Goal: Task Accomplishment & Management: Manage account settings

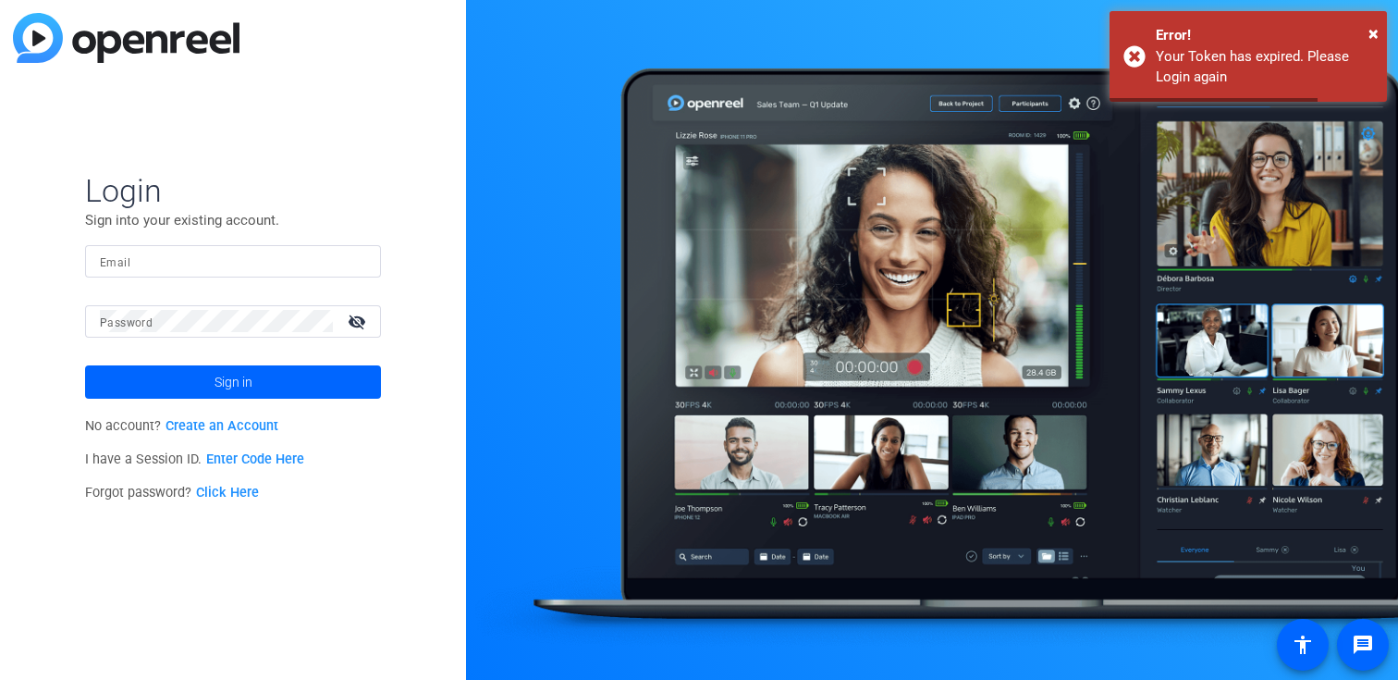
click at [241, 259] on input "Email" at bounding box center [233, 261] width 266 height 22
type input "[EMAIL_ADDRESS][DOMAIN_NAME]"
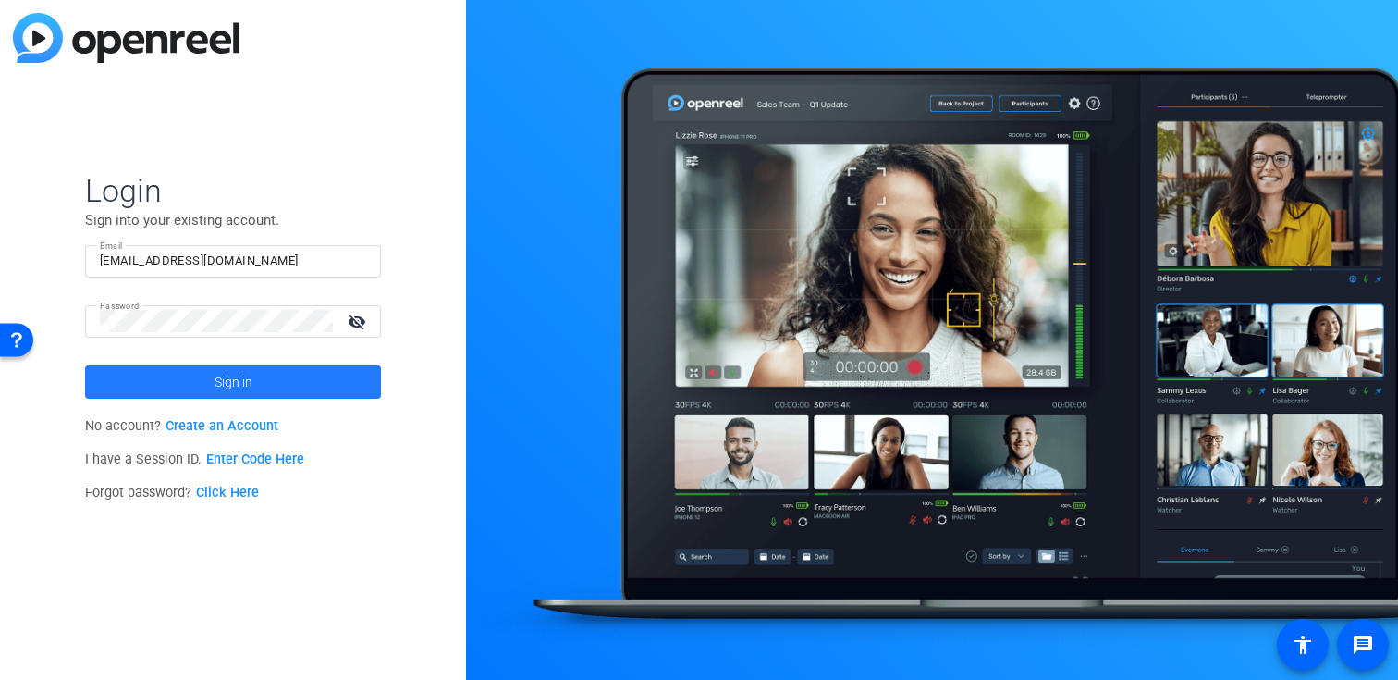
click at [351, 381] on span at bounding box center [233, 382] width 296 height 44
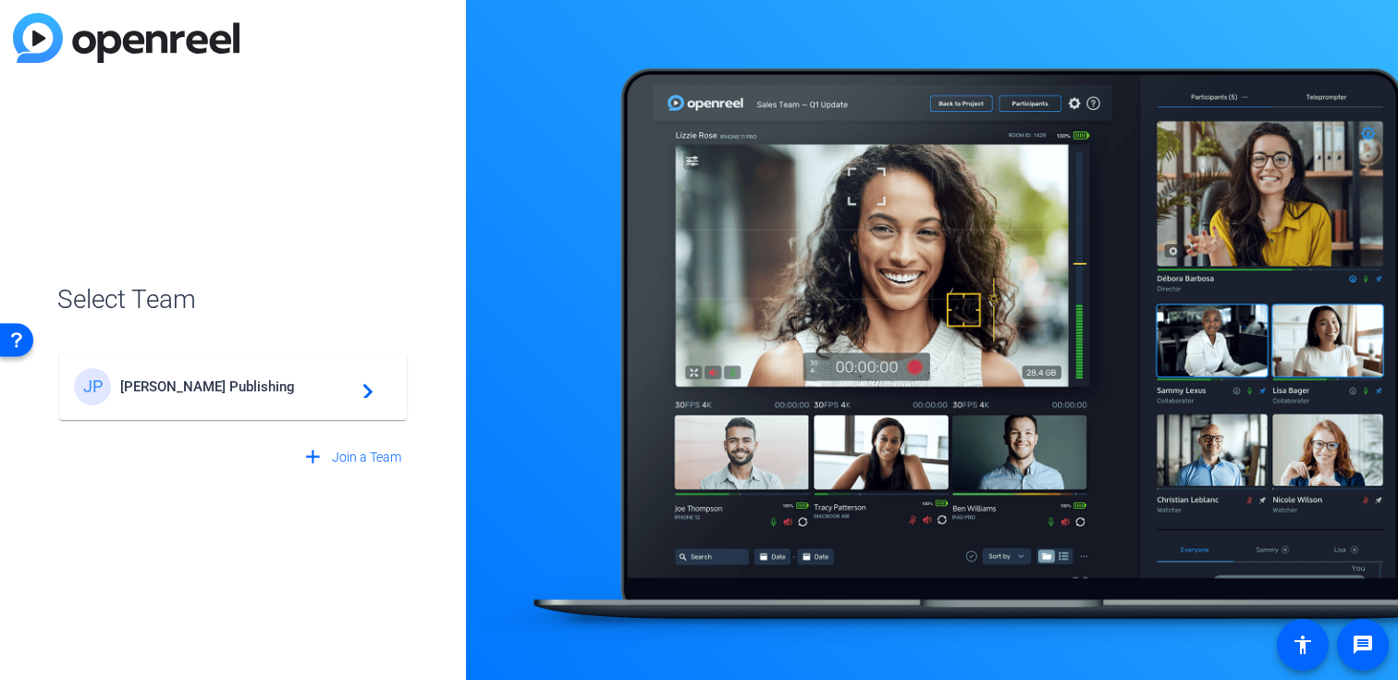
click at [291, 403] on div "JP James Publishing navigate_next" at bounding box center [233, 386] width 318 height 37
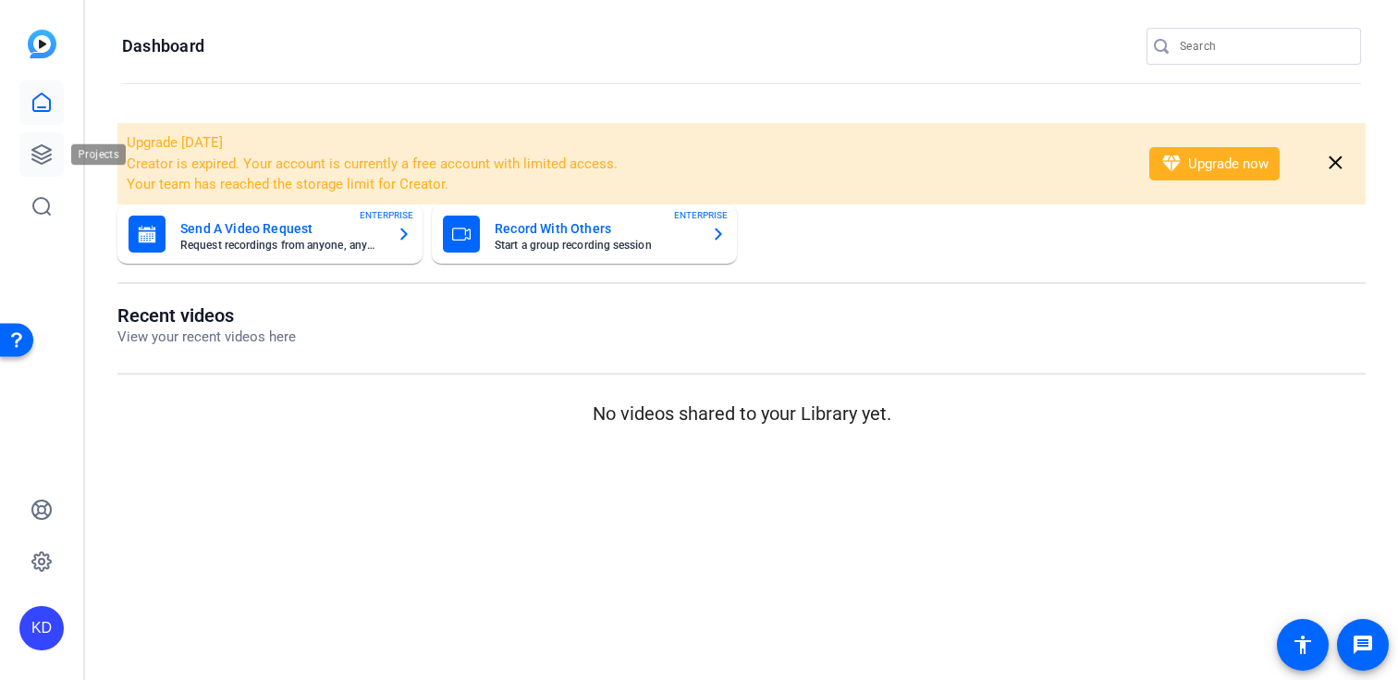
click at [47, 162] on icon at bounding box center [42, 154] width 22 height 22
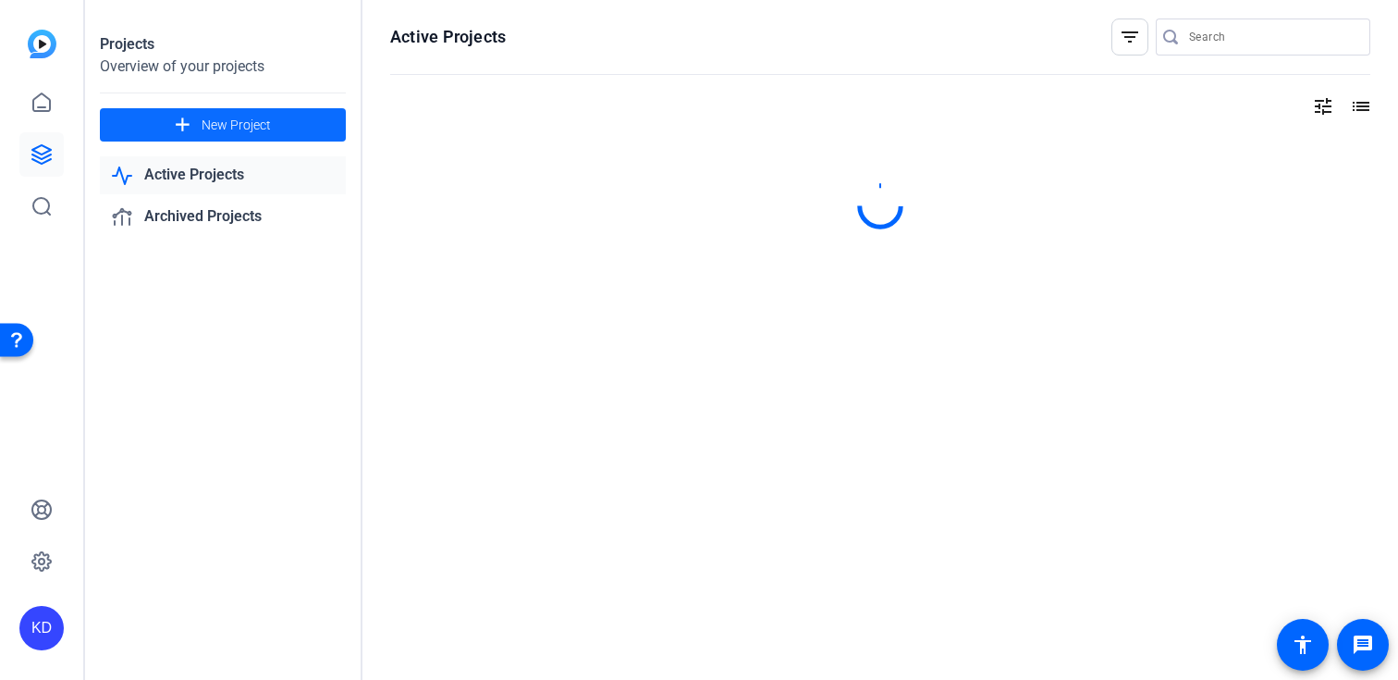
click at [290, 124] on span at bounding box center [223, 125] width 246 height 44
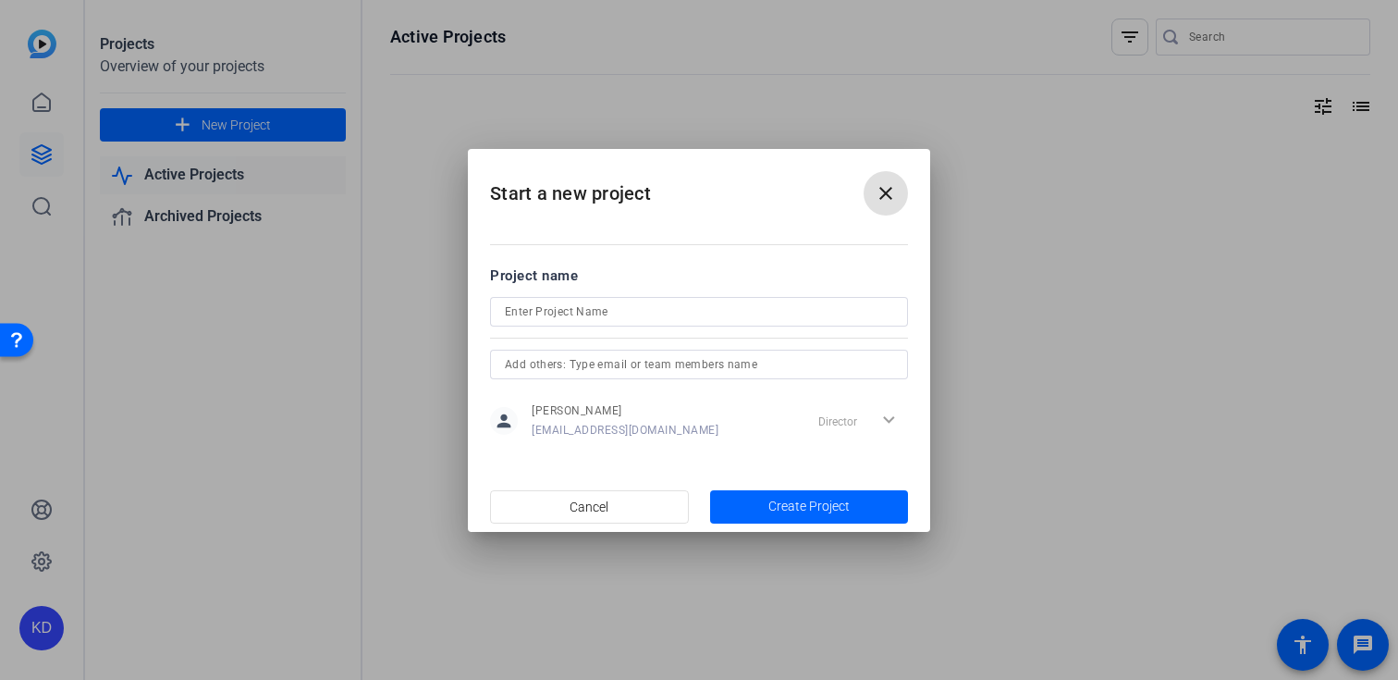
click at [593, 302] on input at bounding box center [699, 312] width 388 height 22
type input "[PERSON_NAME]"
click at [706, 363] on input "text" at bounding box center [699, 364] width 388 height 22
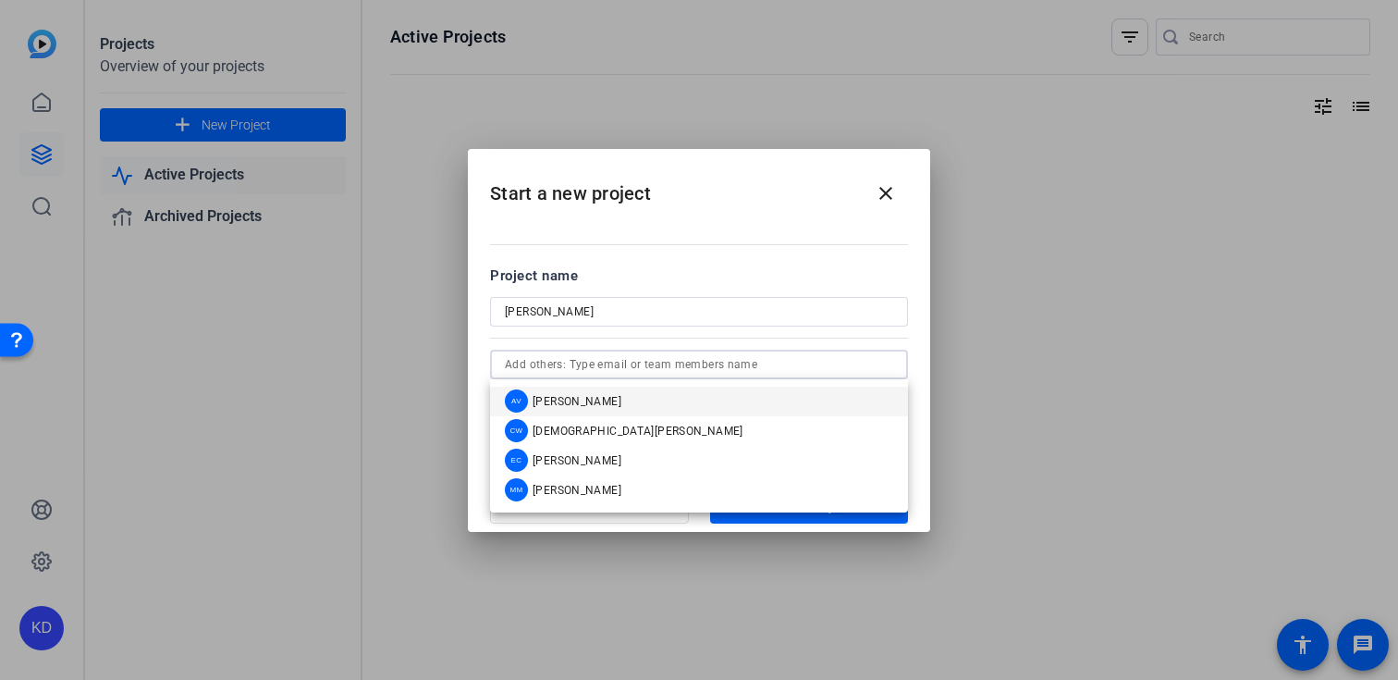
click at [682, 391] on mat-option "AV Abby Veloz" at bounding box center [699, 402] width 418 height 30
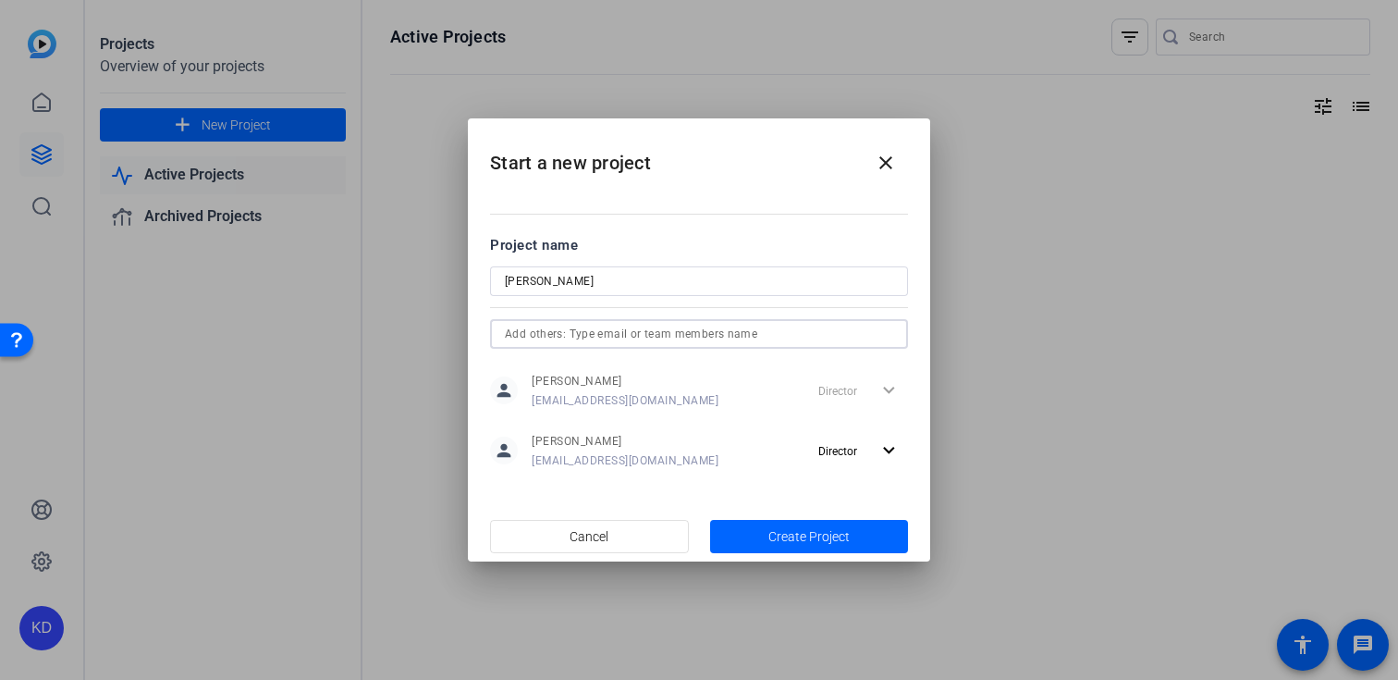
click at [714, 338] on input "text" at bounding box center [699, 334] width 388 height 22
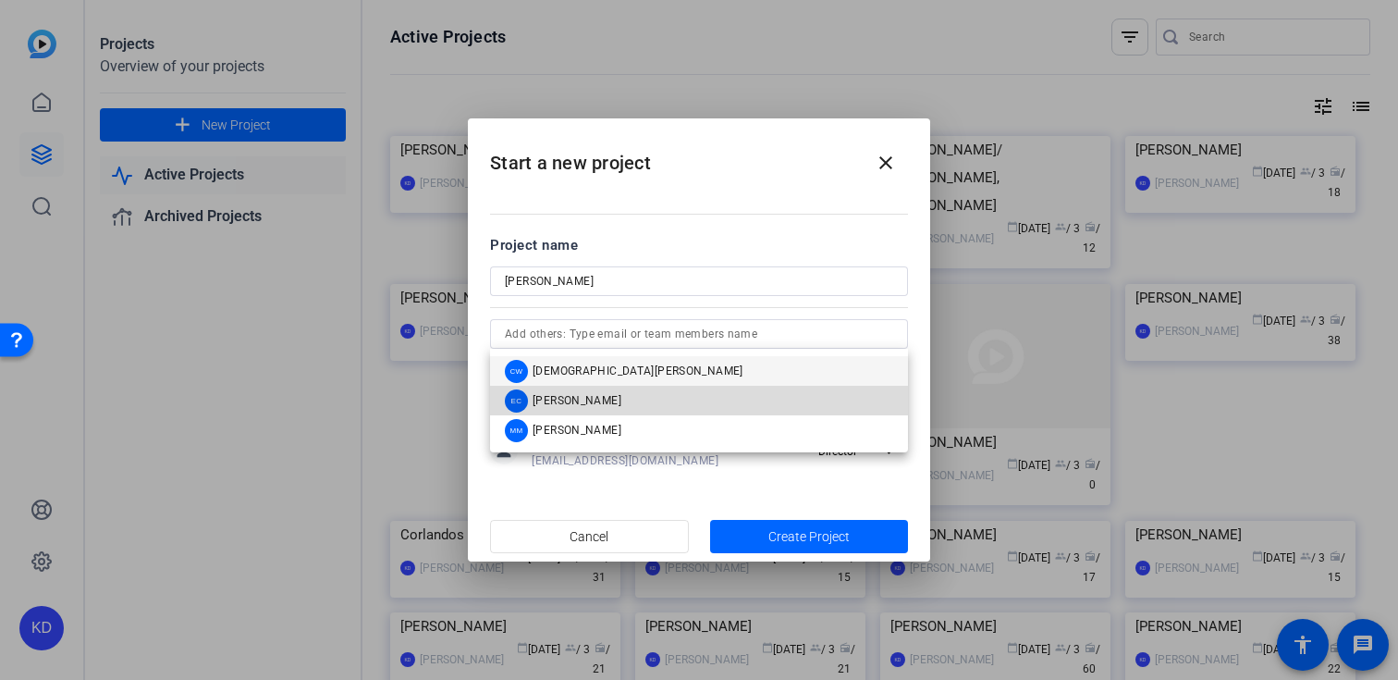
click at [684, 398] on mat-option "EC Erika Centeno" at bounding box center [699, 401] width 418 height 30
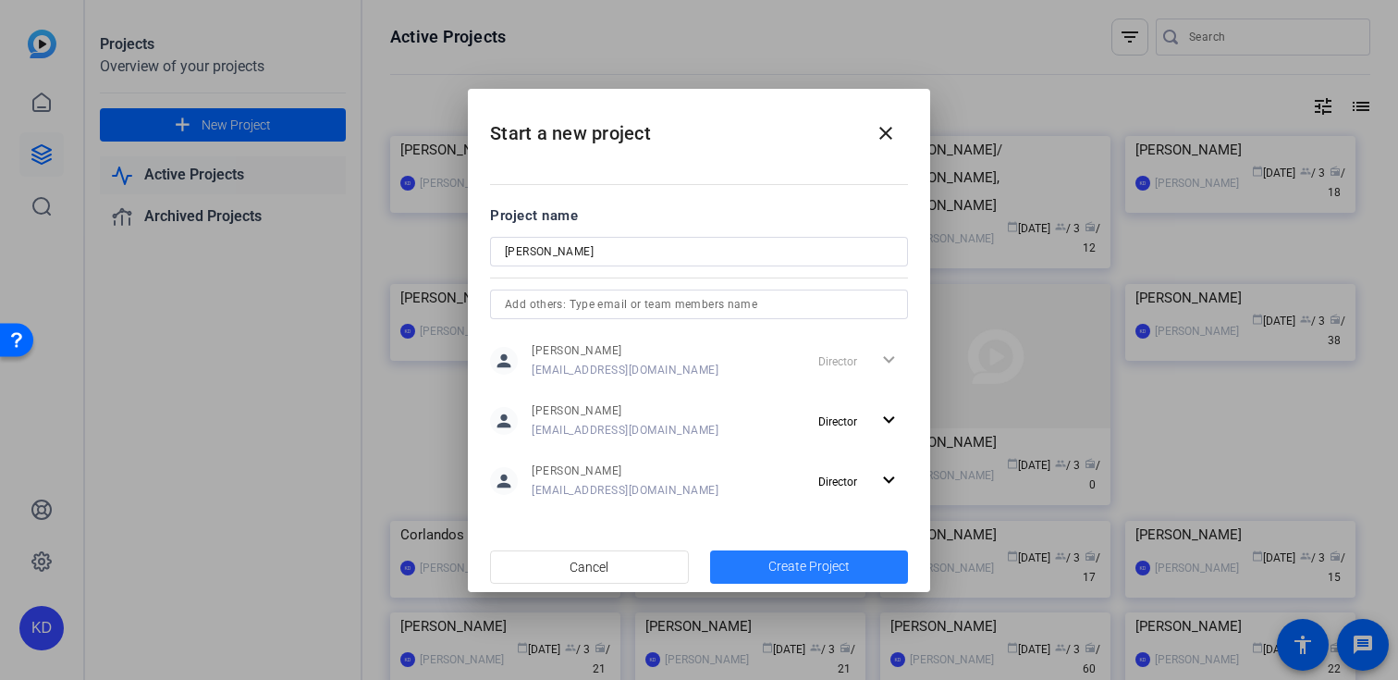
click at [804, 562] on span "Create Project" at bounding box center [809, 566] width 81 height 19
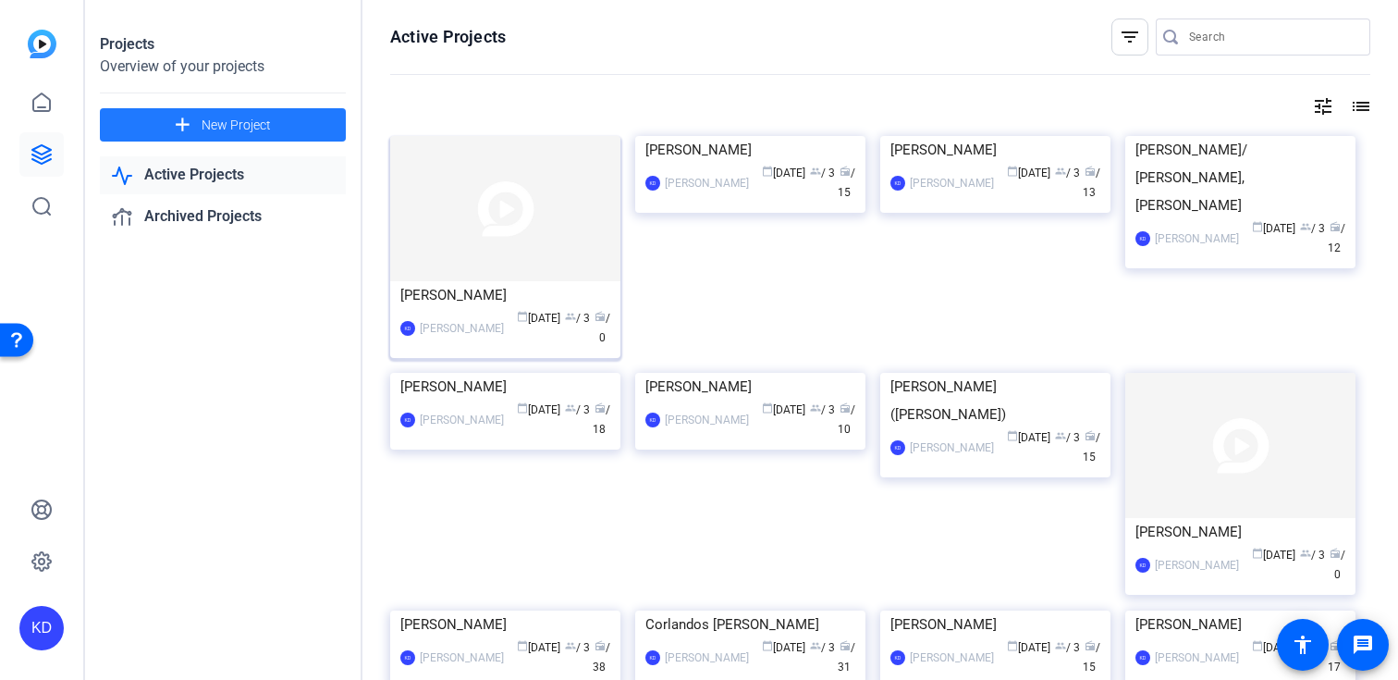
click at [541, 249] on img at bounding box center [505, 208] width 230 height 145
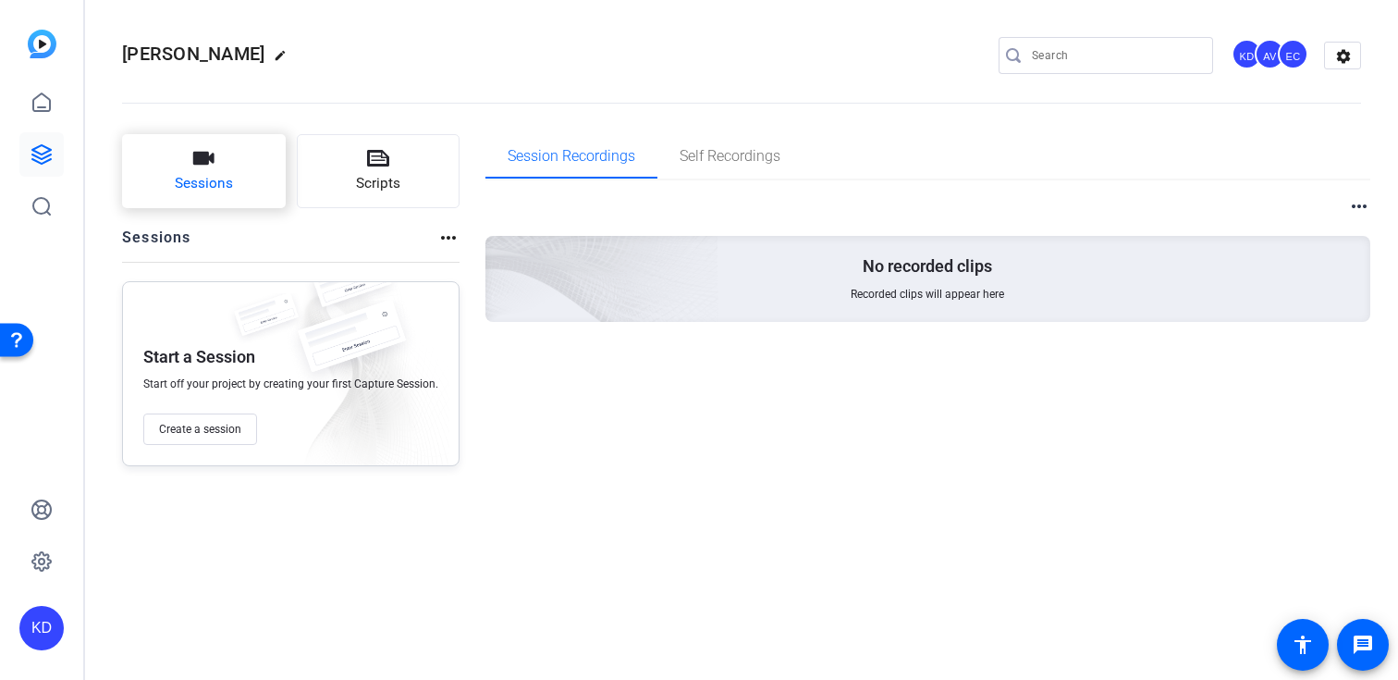
click at [233, 179] on button "Sessions" at bounding box center [204, 171] width 164 height 74
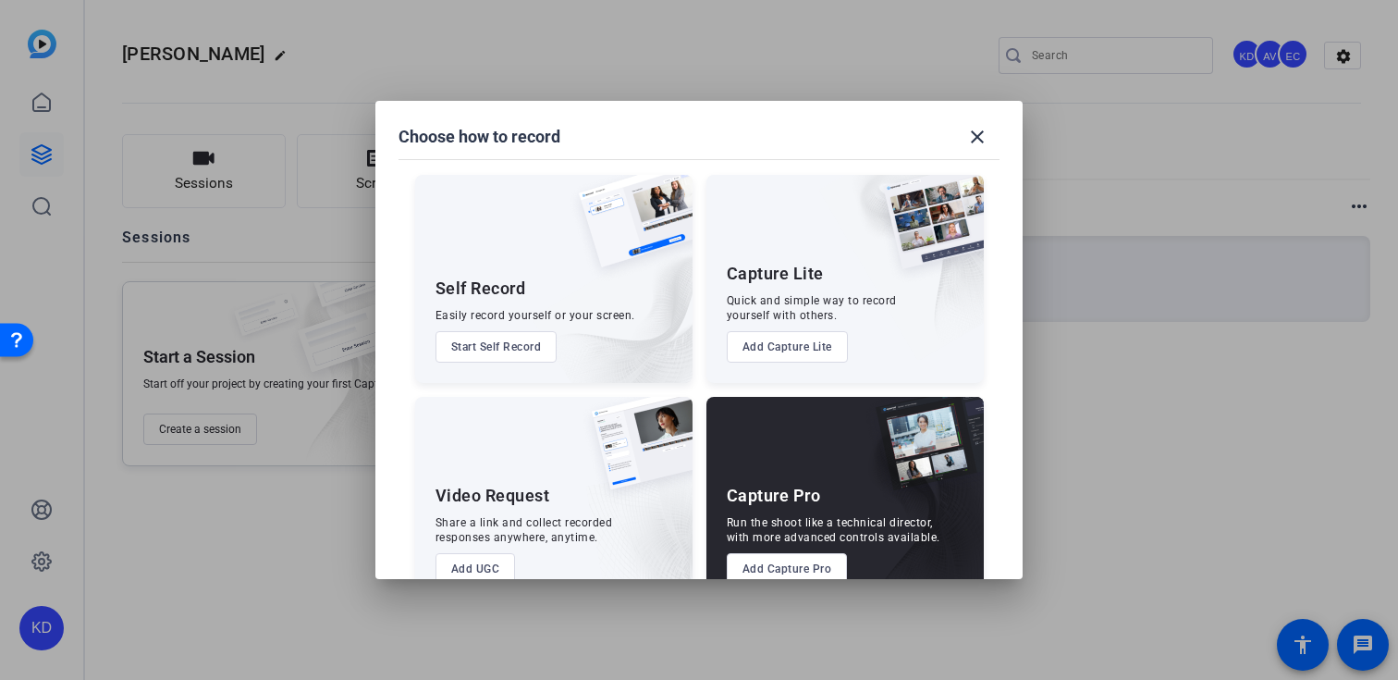
scroll to position [43, 0]
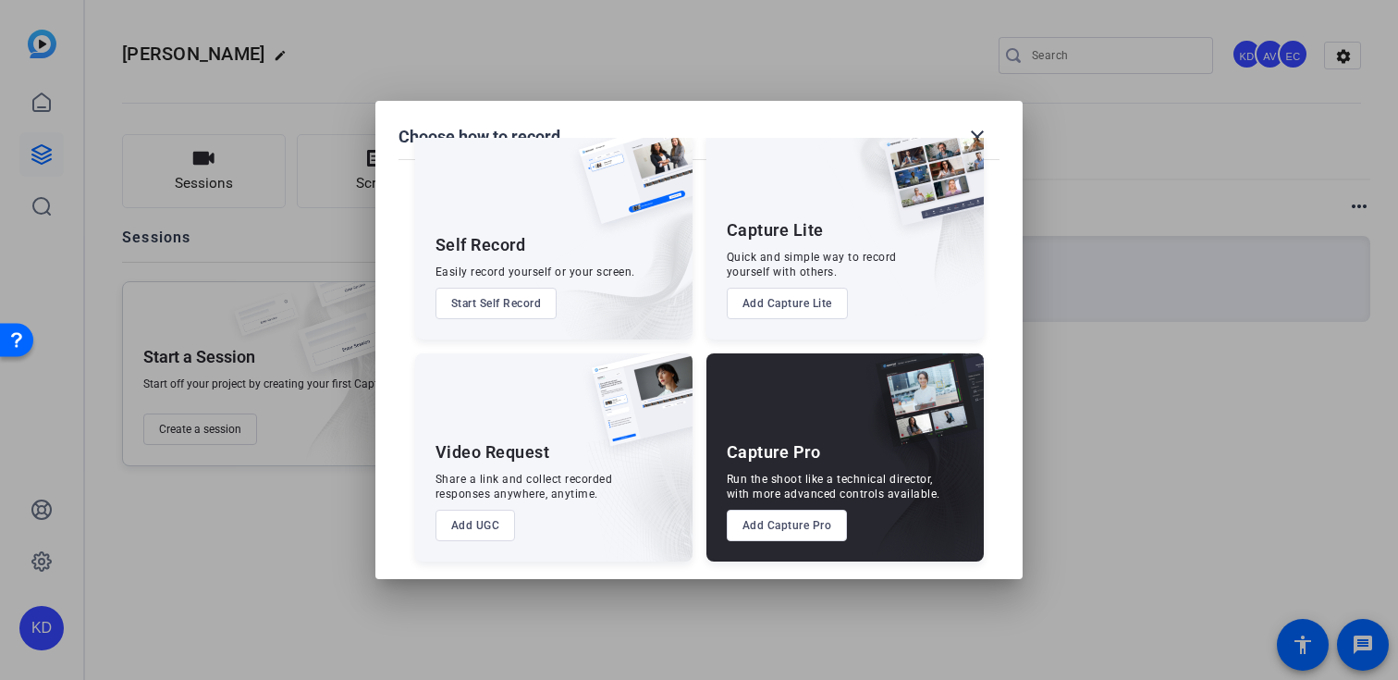
click at [784, 536] on button "Add Capture Pro" at bounding box center [787, 525] width 121 height 31
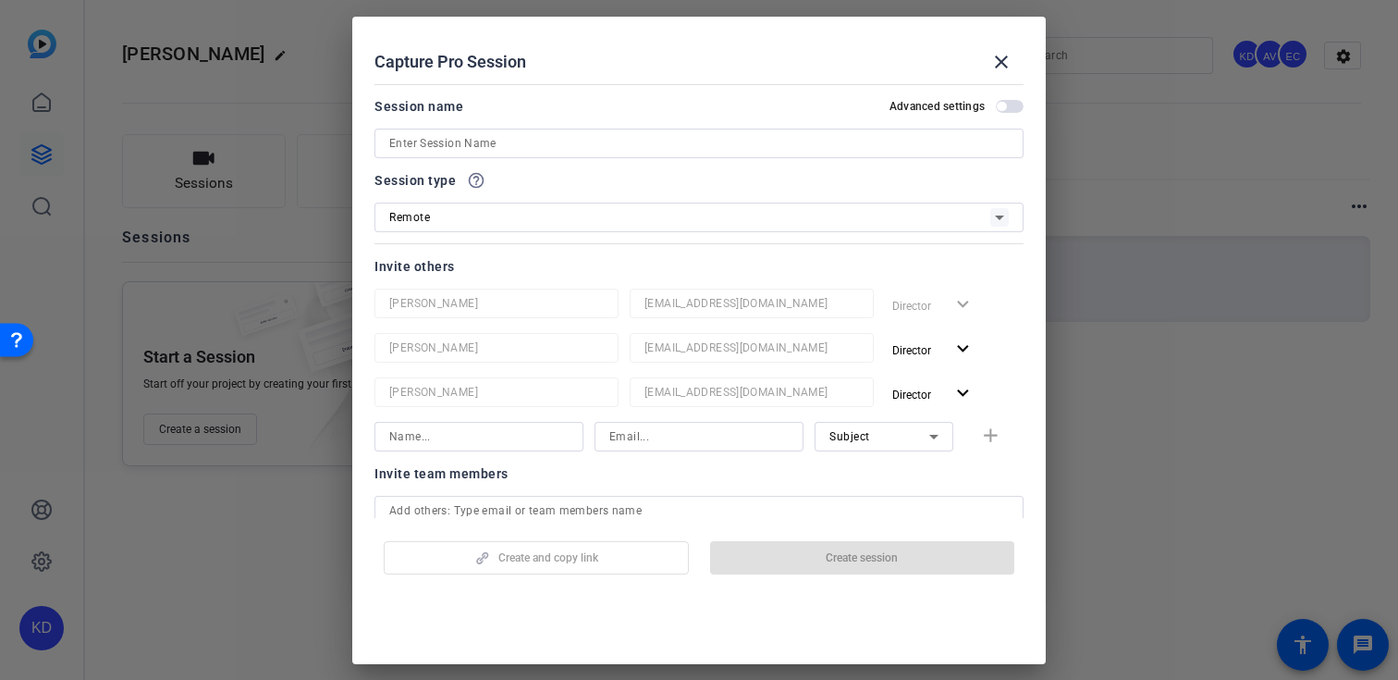
click at [587, 140] on input at bounding box center [699, 143] width 620 height 22
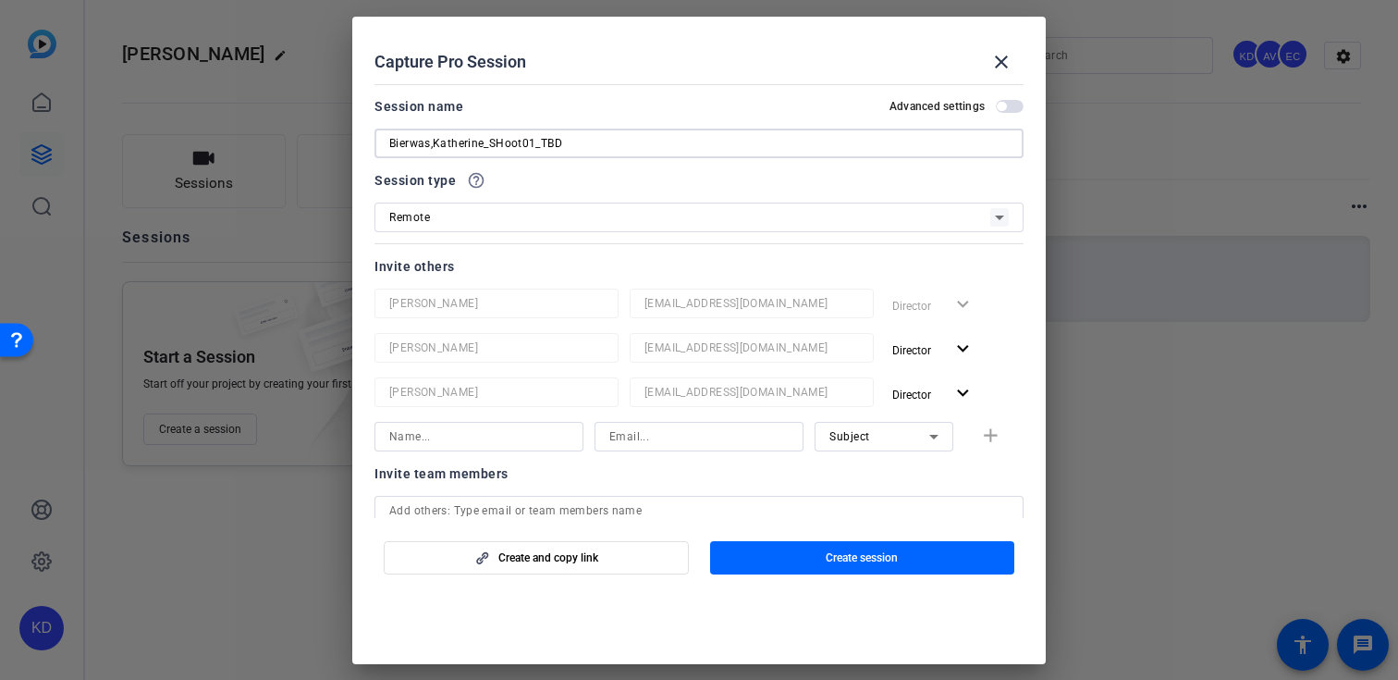
drag, startPoint x: 505, startPoint y: 140, endPoint x: 511, endPoint y: 161, distance: 22.2
click at [505, 140] on input "Bierwas,Katherine_SHoot01_TBD" at bounding box center [699, 143] width 620 height 22
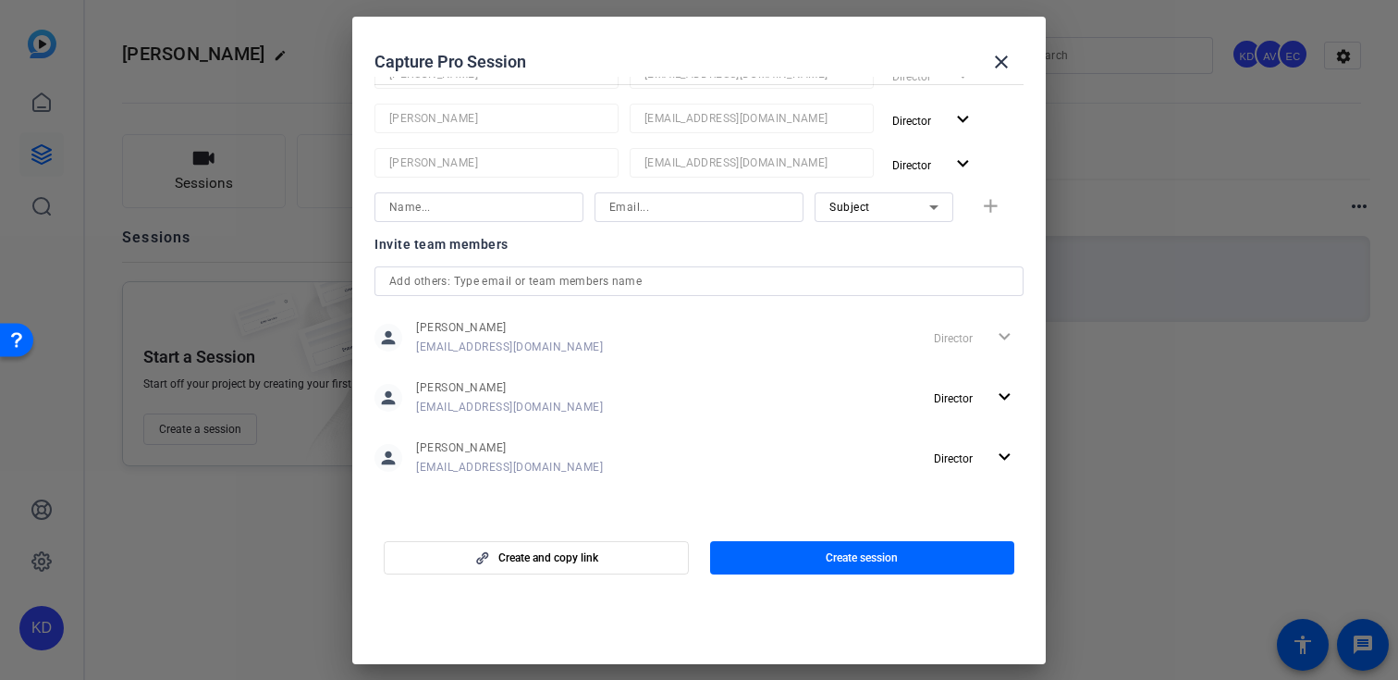
scroll to position [230, 0]
type input "Bierwas,Katherine_Shoot01_TBD"
click at [469, 198] on input at bounding box center [478, 206] width 179 height 22
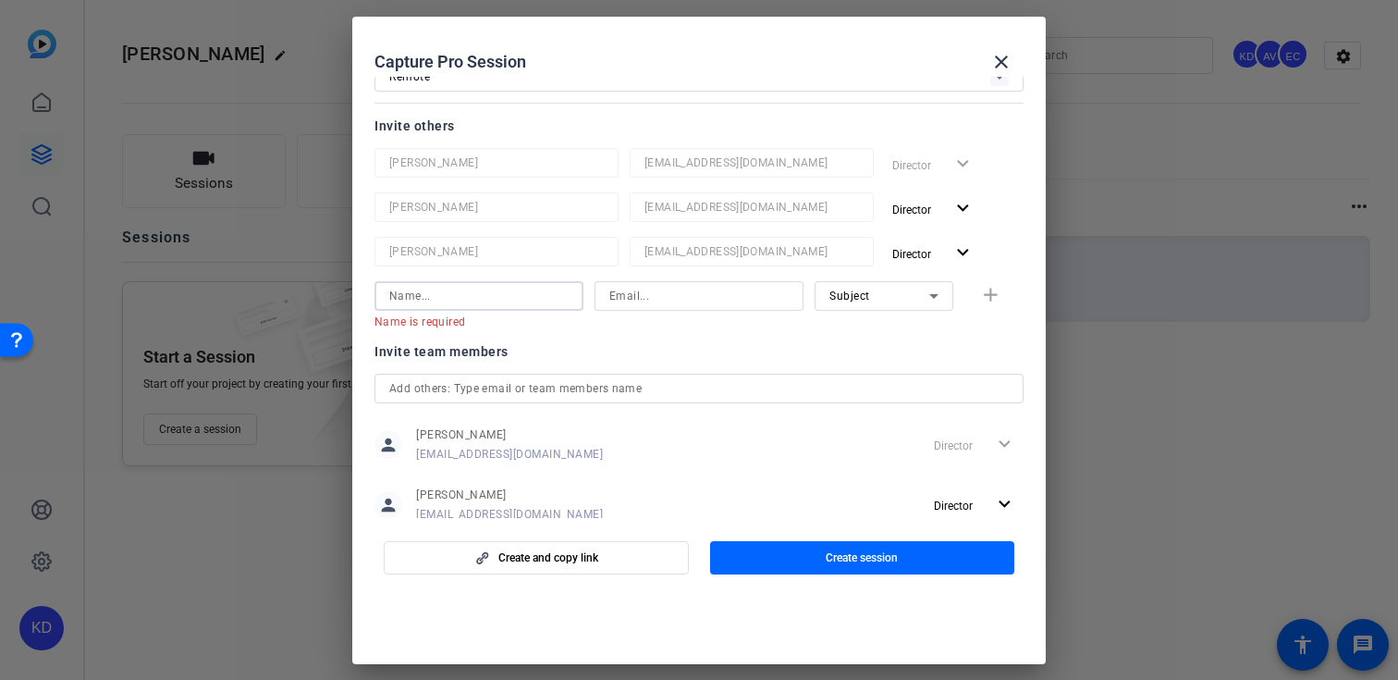
scroll to position [144, 0]
click at [636, 292] on input at bounding box center [699, 292] width 179 height 22
paste input "katherinebierwas@bierwaslaw.com"
type input "katherinebierwas@bierwaslaw.com"
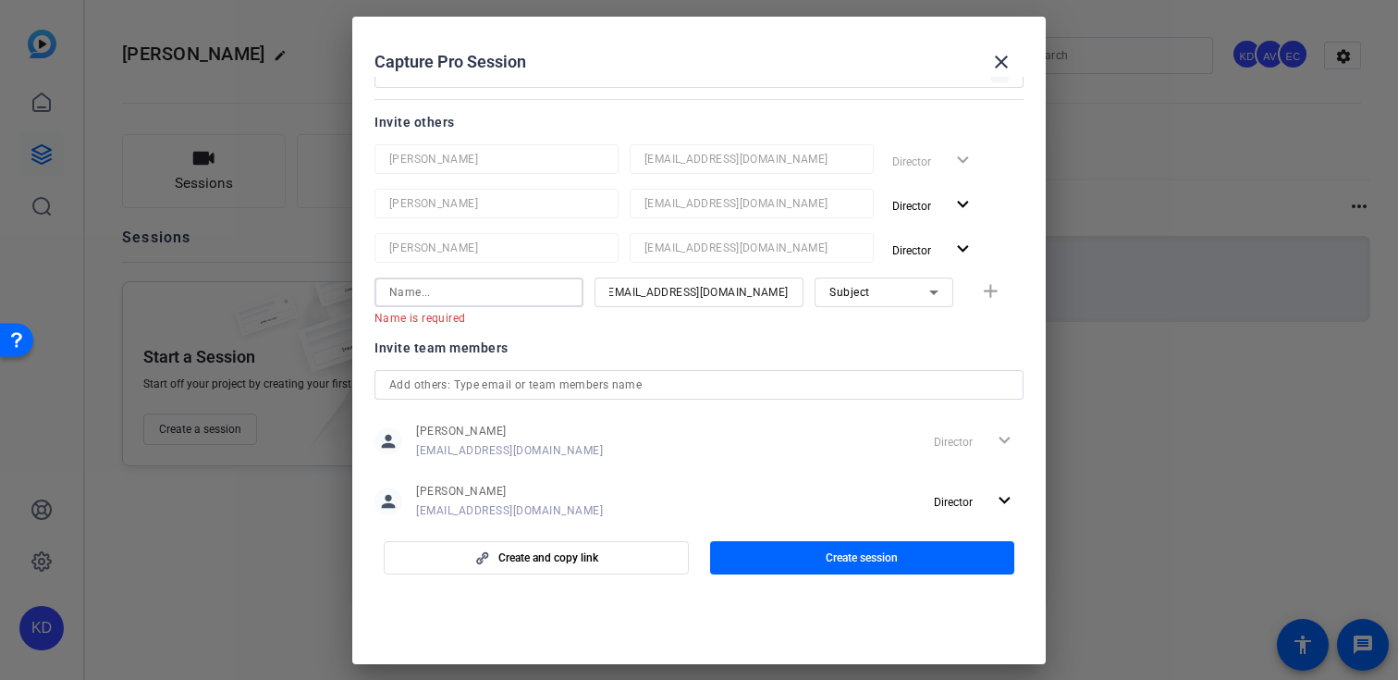
click at [533, 294] on input at bounding box center [478, 292] width 179 height 22
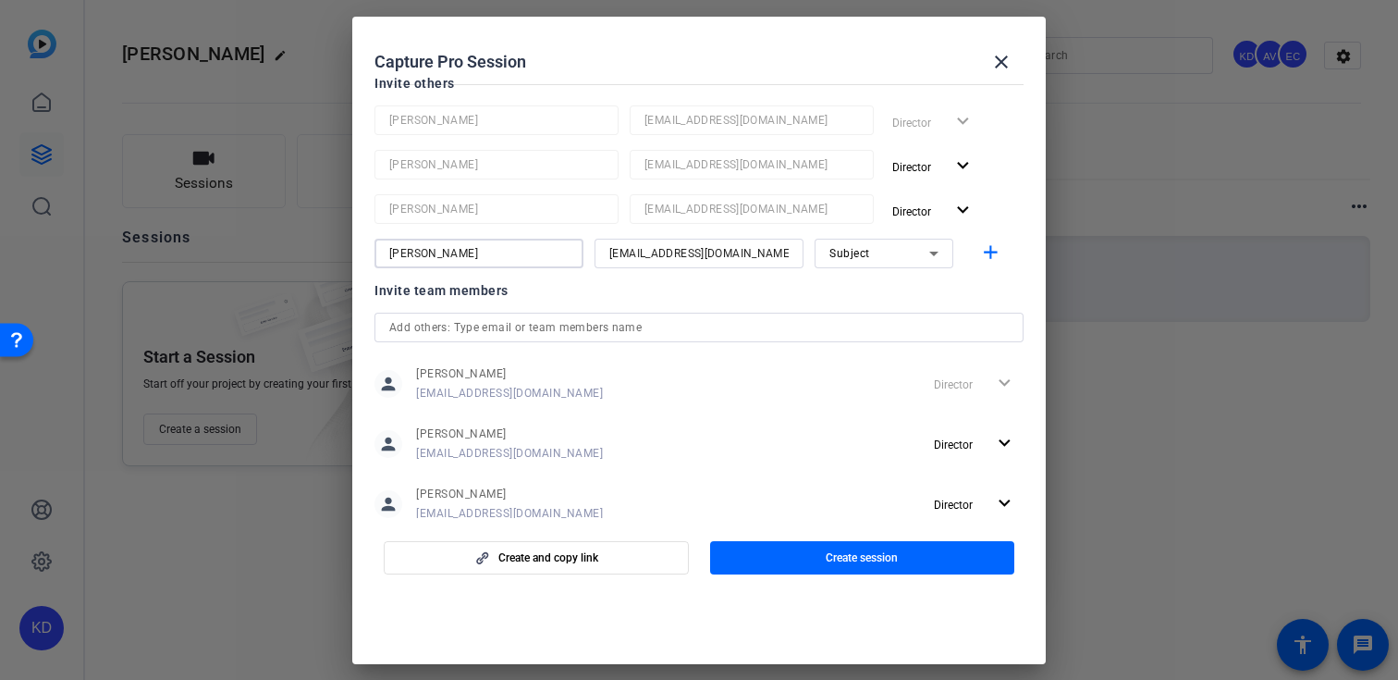
scroll to position [230, 0]
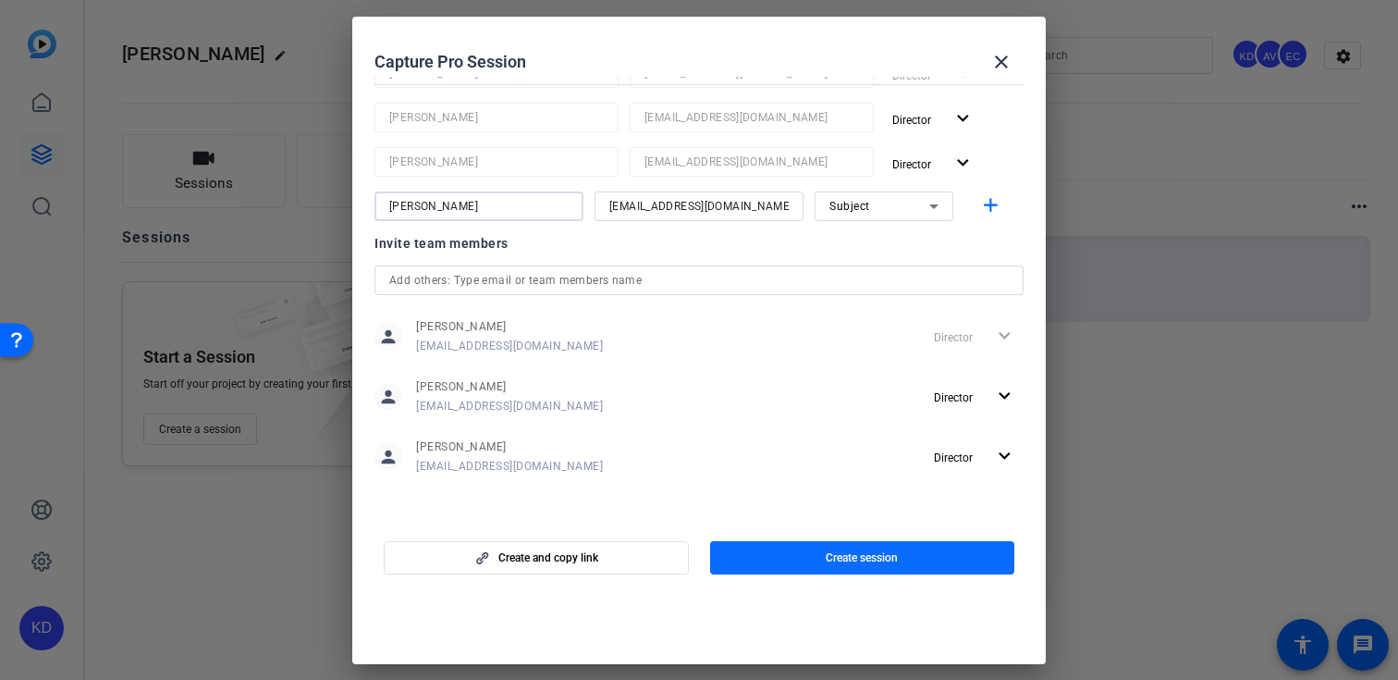
type input "[PERSON_NAME]"
click at [811, 555] on span "button" at bounding box center [862, 558] width 305 height 44
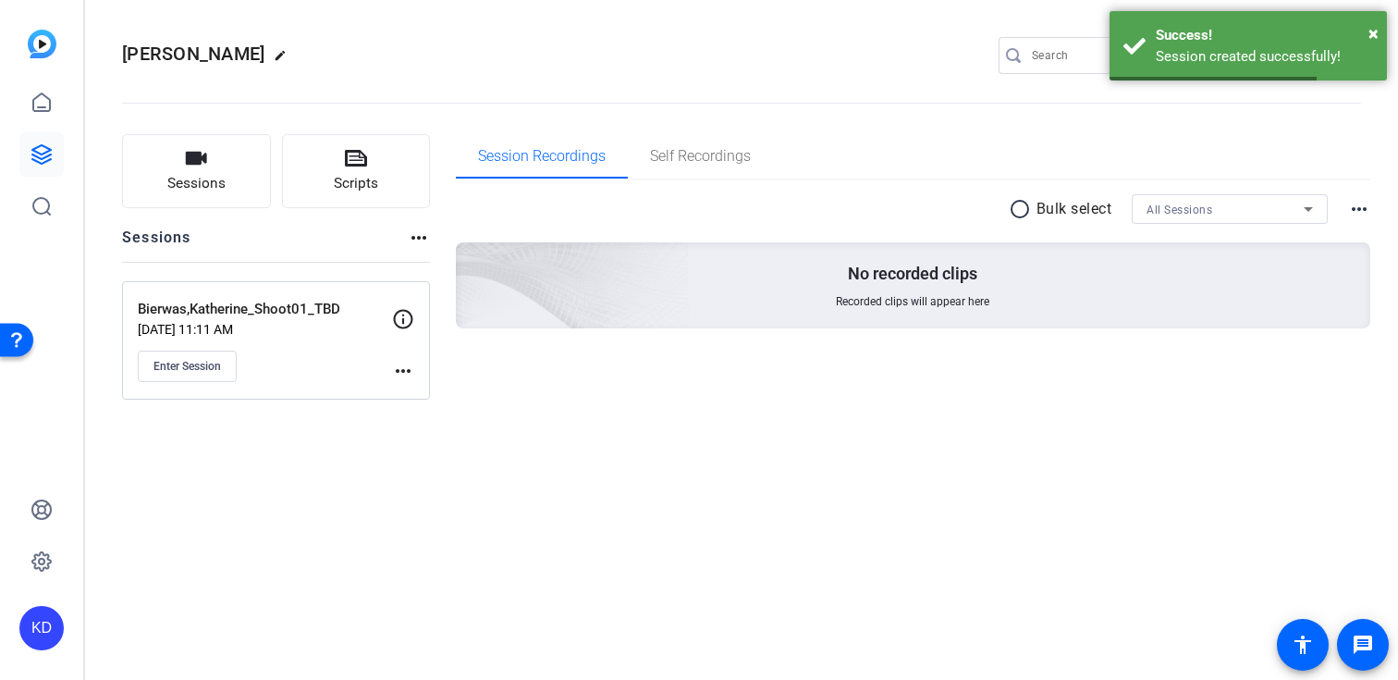
click at [406, 378] on mat-icon "more_horiz" at bounding box center [403, 371] width 22 height 22
click at [452, 413] on span "Archive Session" at bounding box center [449, 421] width 84 height 22
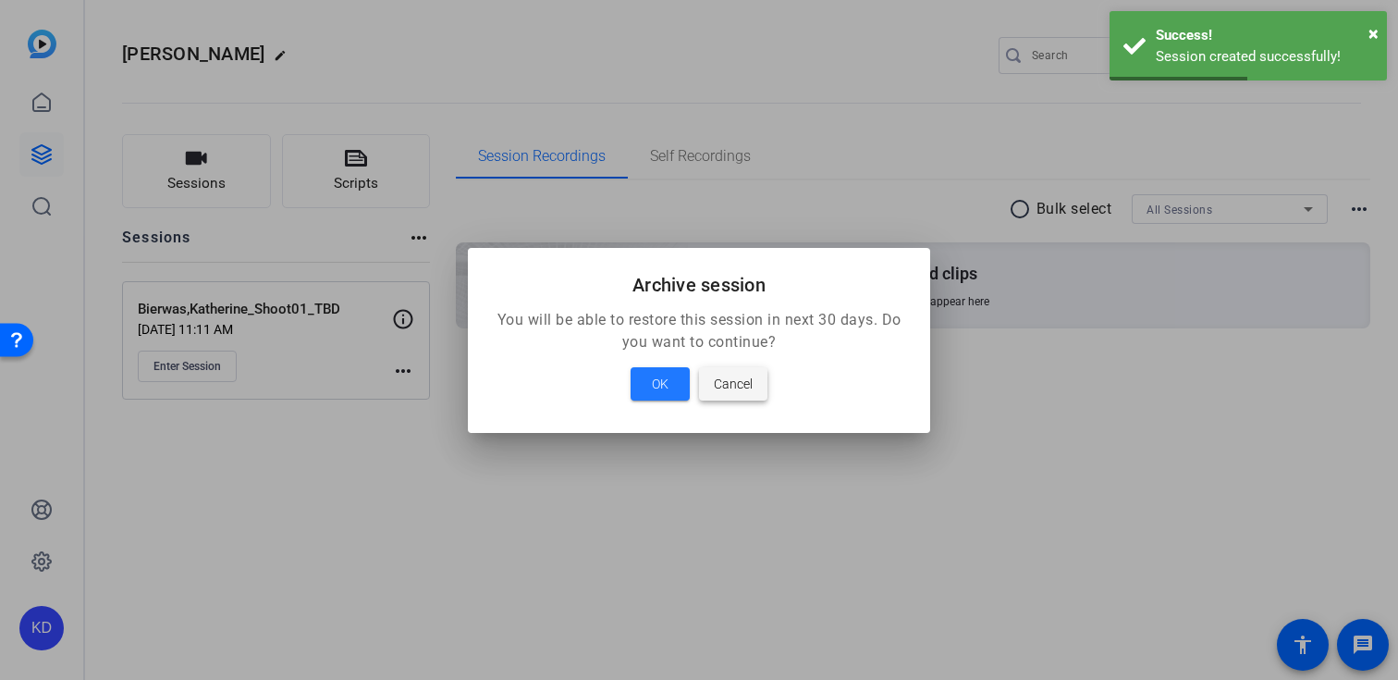
click at [746, 388] on span "Cancel" at bounding box center [733, 384] width 39 height 22
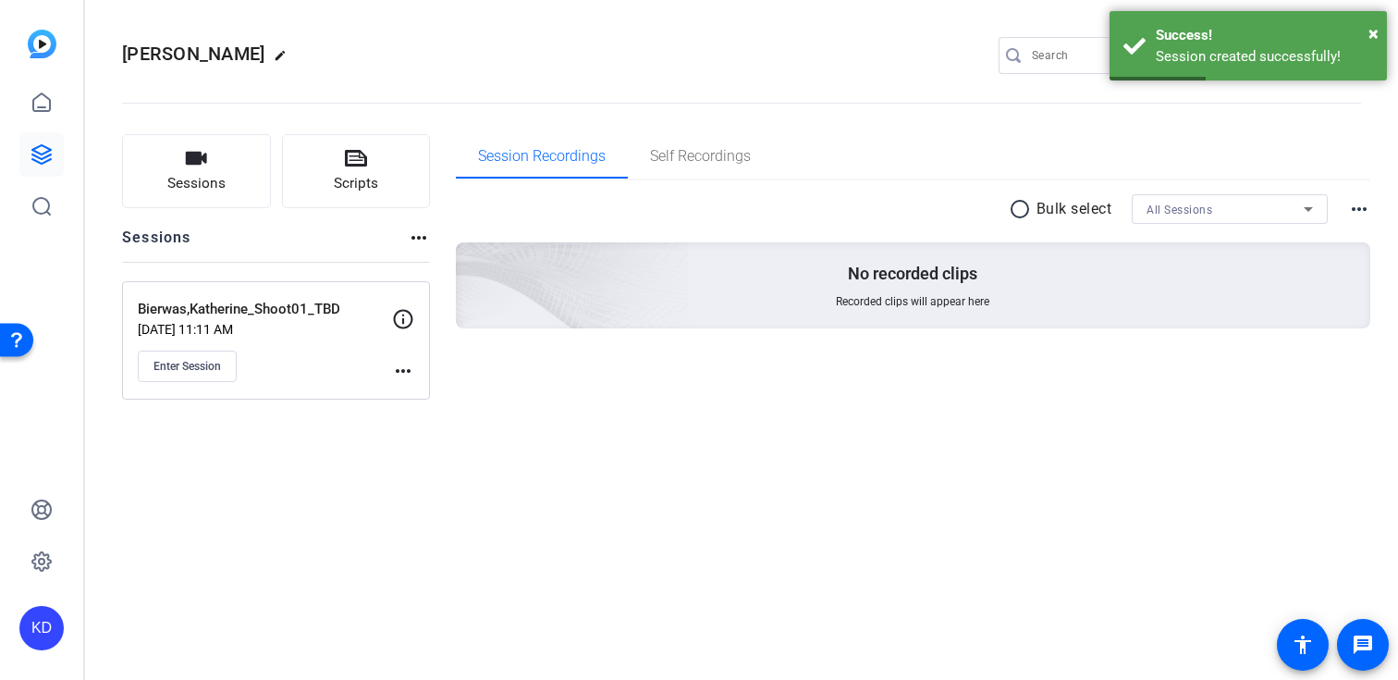
click at [400, 373] on mat-icon "more_horiz" at bounding box center [403, 371] width 22 height 22
click at [448, 392] on span "Edit Session" at bounding box center [449, 398] width 84 height 22
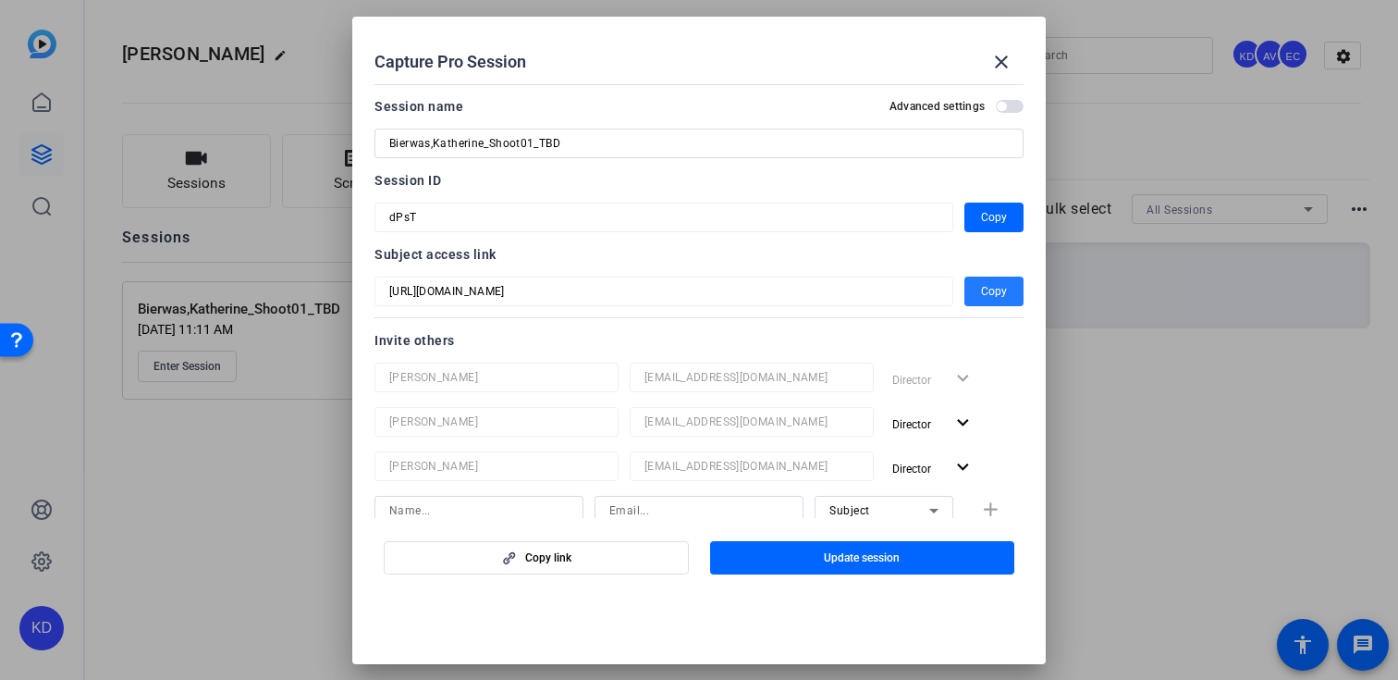
click at [998, 277] on span "button" at bounding box center [994, 291] width 59 height 44
click at [1002, 59] on mat-icon "close" at bounding box center [1002, 62] width 22 height 22
